Goal: Find specific page/section: Find specific page/section

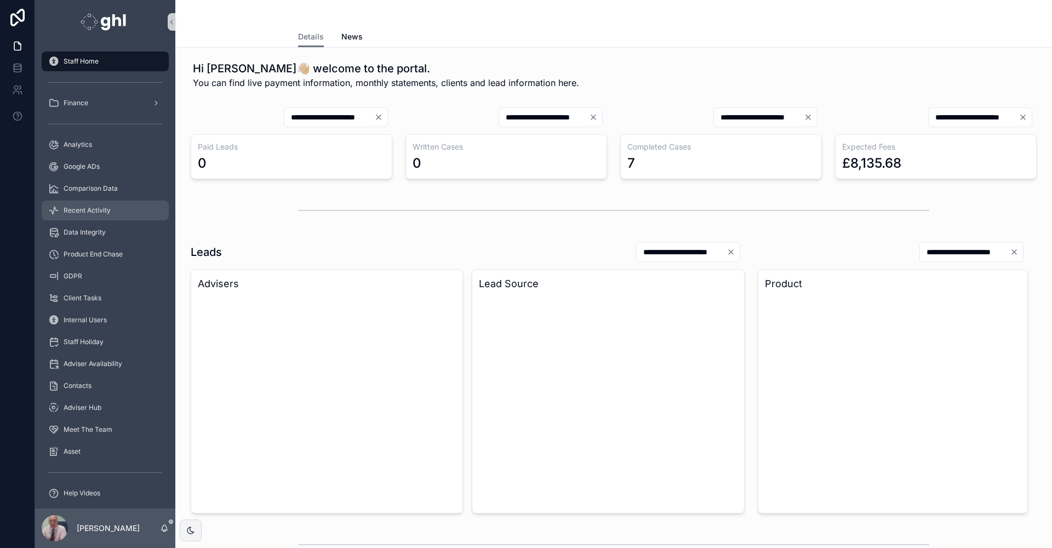
click at [87, 208] on span "Recent Activity" at bounding box center [87, 210] width 47 height 9
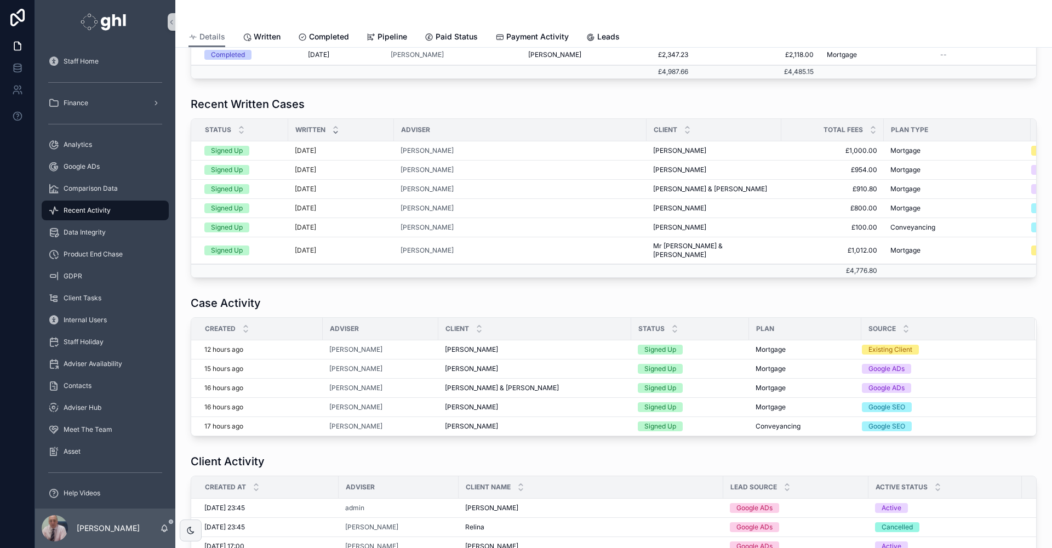
scroll to position [388, 0]
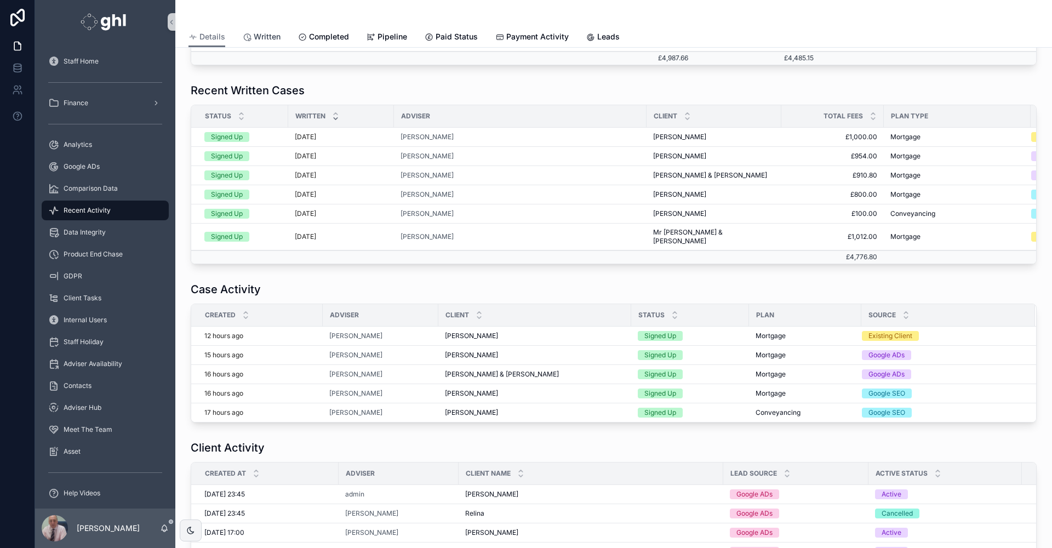
click at [259, 36] on span "Written" at bounding box center [267, 36] width 27 height 11
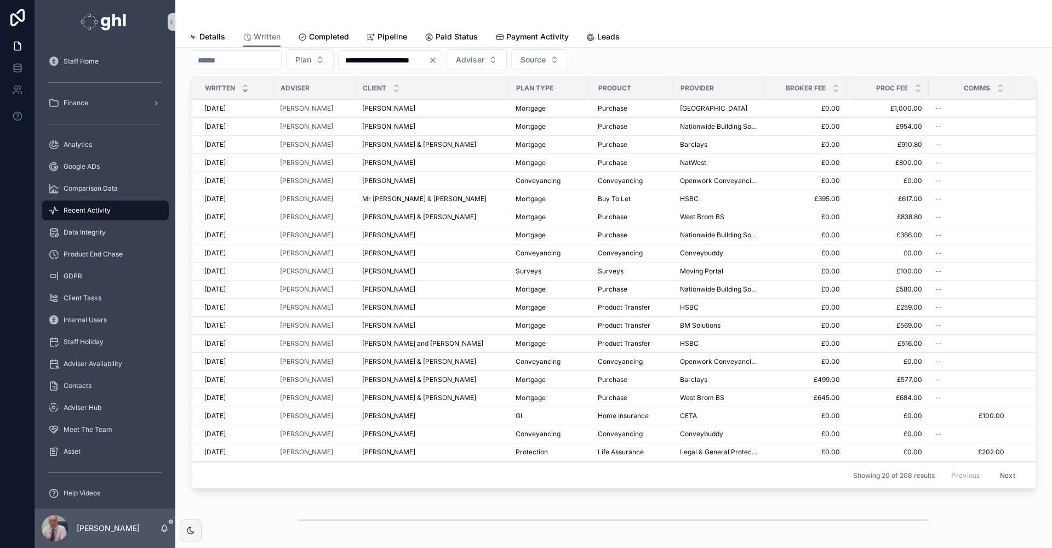
scroll to position [46, 0]
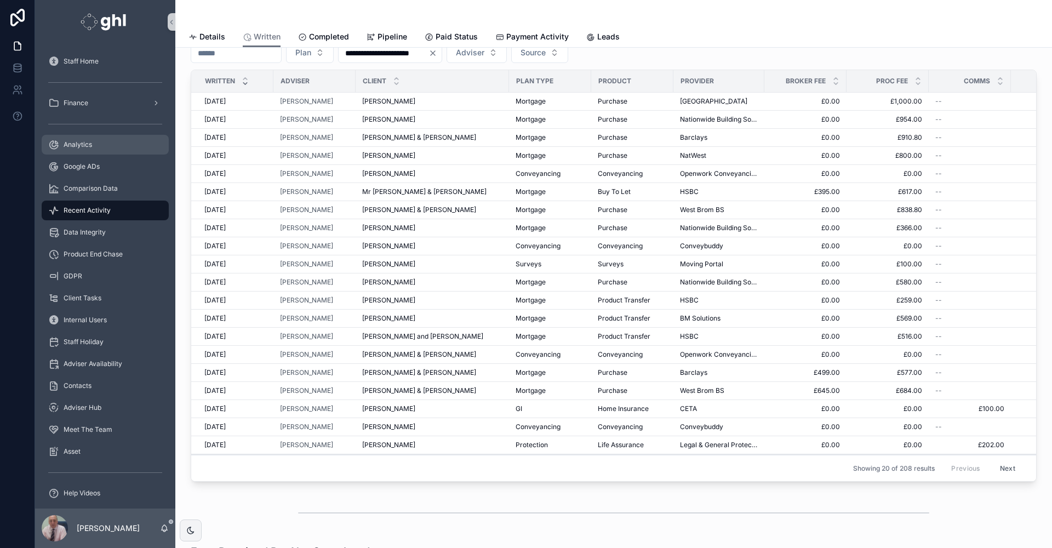
click at [78, 141] on span "Analytics" at bounding box center [78, 144] width 28 height 9
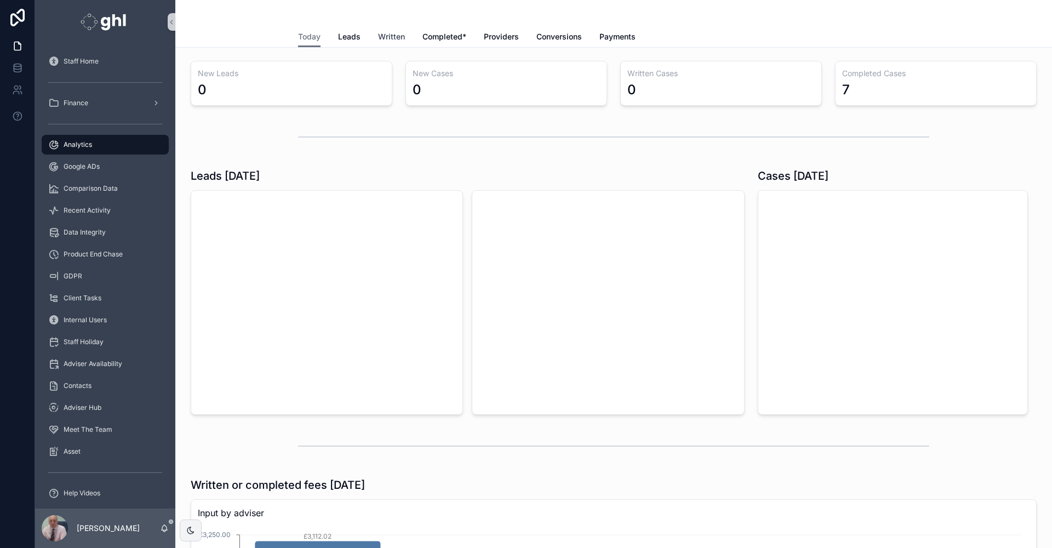
click at [382, 35] on span "Written" at bounding box center [391, 36] width 27 height 11
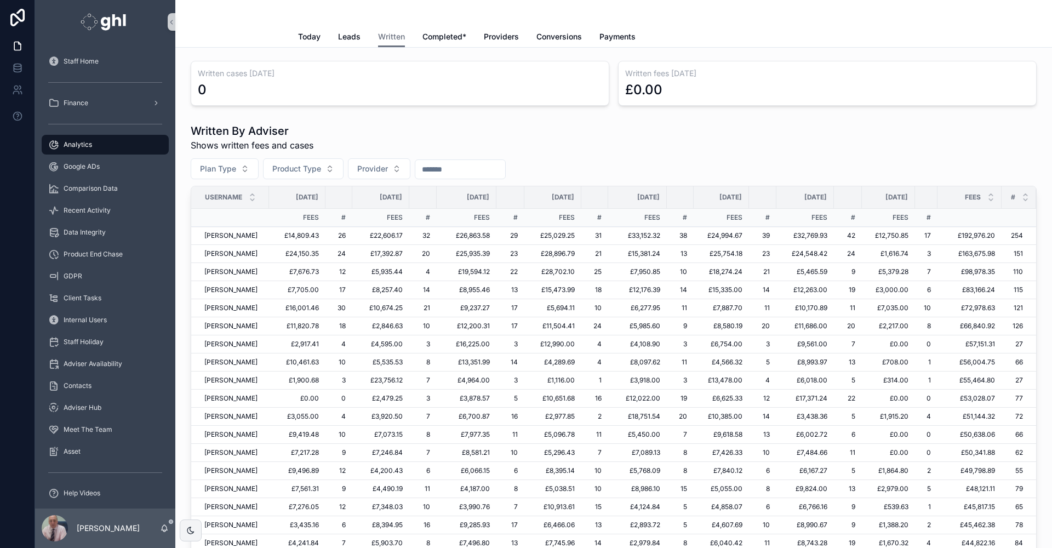
drag, startPoint x: 381, startPoint y: 36, endPoint x: 878, endPoint y: 169, distance: 514.2
click at [878, 169] on div "Plan Type Product Type Provider" at bounding box center [614, 168] width 846 height 21
